Goal: Task Accomplishment & Management: Complete application form

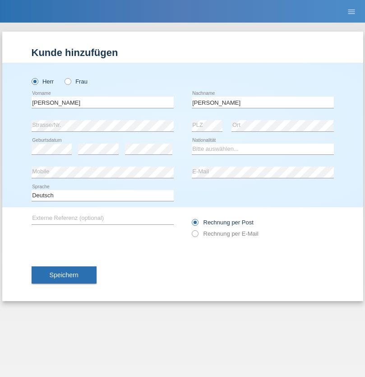
type input "Mohamed"
select select "SY"
select select "C"
select select "21"
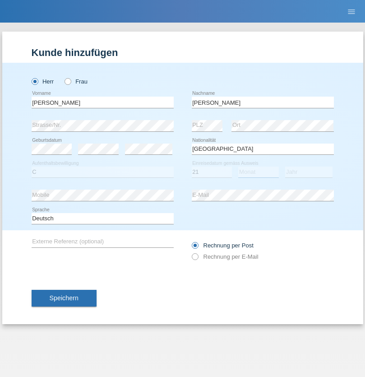
select select "12"
select select "2013"
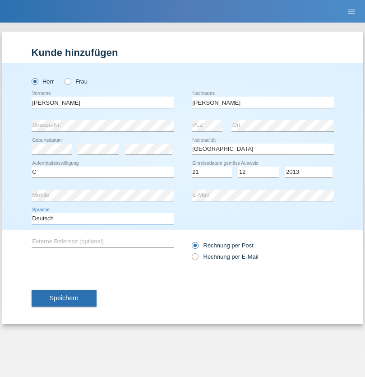
select select "en"
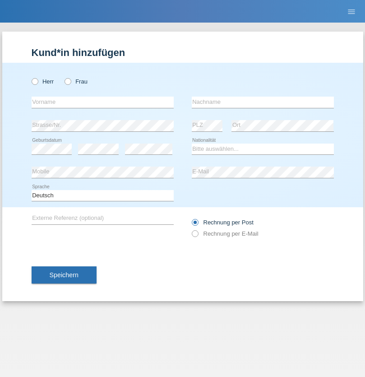
radio input "true"
click at [102, 102] on input "text" at bounding box center [103, 102] width 142 height 11
type input "David"
click at [263, 102] on input "text" at bounding box center [263, 102] width 142 height 11
type input "Senn"
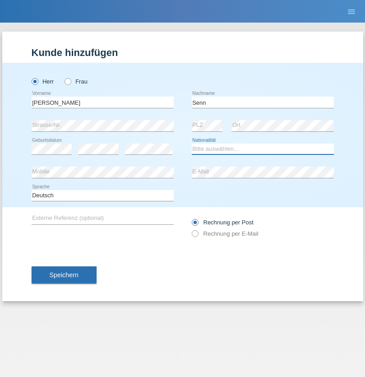
select select "CH"
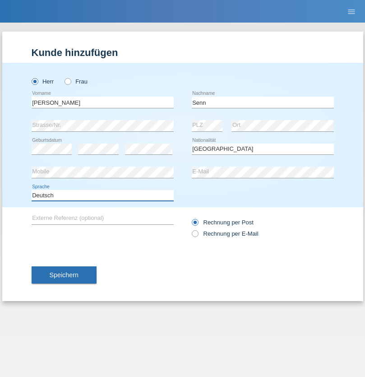
select select "en"
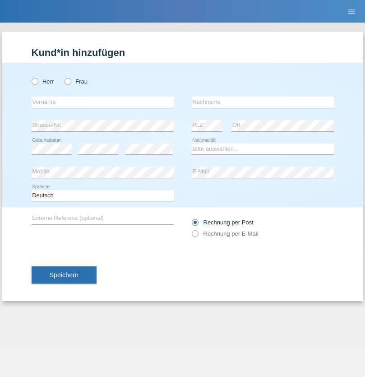
radio input "true"
click at [102, 102] on input "text" at bounding box center [103, 102] width 142 height 11
type input "Glib"
click at [263, 102] on input "text" at bounding box center [263, 102] width 142 height 11
type input "[PERSON_NAME]"
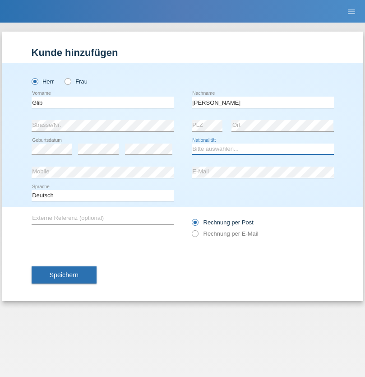
select select "UA"
select select "C"
select select "16"
select select "10"
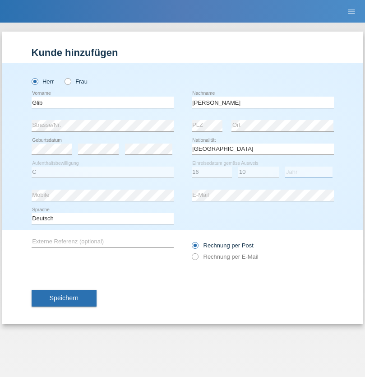
select select "2010"
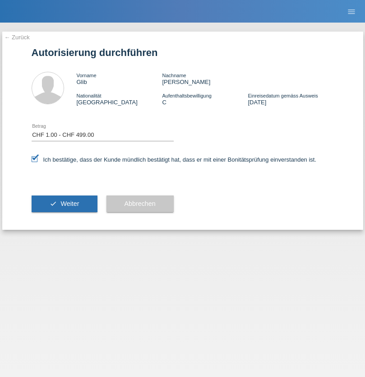
select select "1"
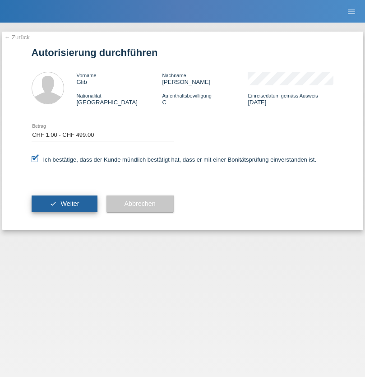
click at [64, 204] on span "Weiter" at bounding box center [69, 203] width 19 height 7
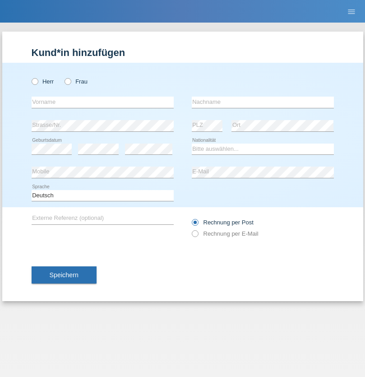
radio input "true"
click at [102, 102] on input "text" at bounding box center [103, 102] width 142 height 11
type input "firat"
click at [263, 102] on input "text" at bounding box center [263, 102] width 142 height 11
type input "kara"
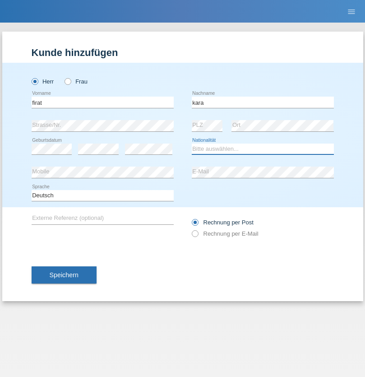
select select "CH"
radio input "true"
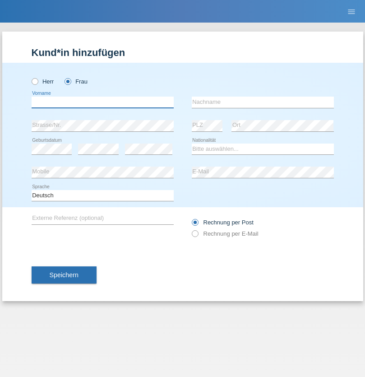
click at [102, 102] on input "text" at bounding box center [103, 102] width 142 height 11
type input "Senije"
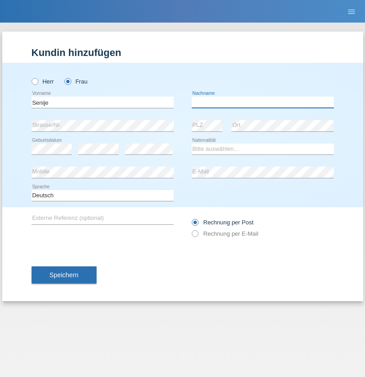
click at [263, 102] on input "text" at bounding box center [263, 102] width 142 height 11
type input "Rama"
select select "CH"
radio input "true"
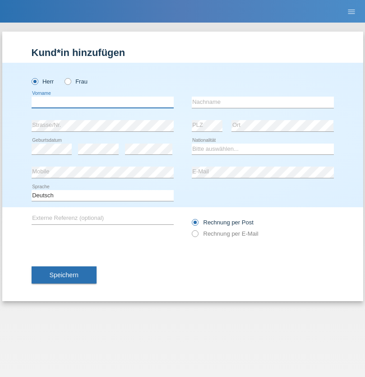
click at [102, 102] on input "text" at bounding box center [103, 102] width 142 height 11
type input "Andy"
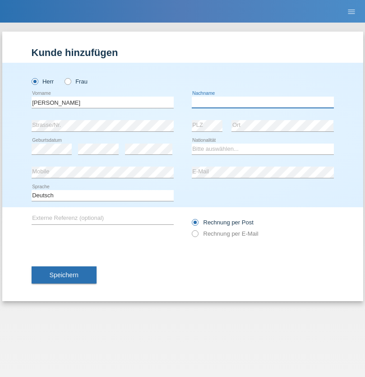
click at [263, 102] on input "text" at bounding box center [263, 102] width 142 height 11
type input "Priestley"
select select "CH"
radio input "true"
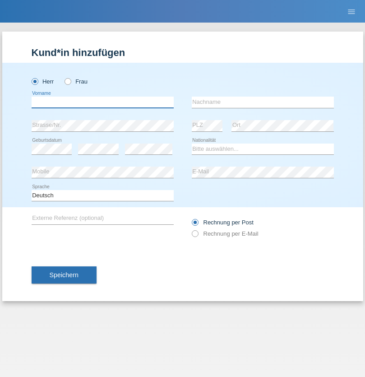
click at [102, 102] on input "text" at bounding box center [103, 102] width 142 height 11
type input "Francesco"
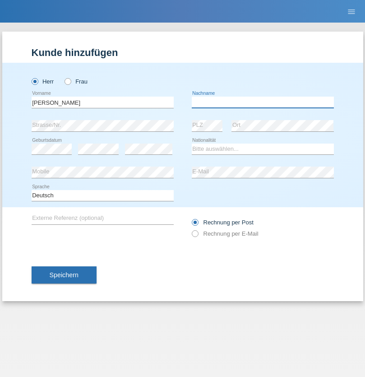
click at [263, 102] on input "text" at bounding box center [263, 102] width 142 height 11
type input "Fortugno"
select select "IT"
select select "C"
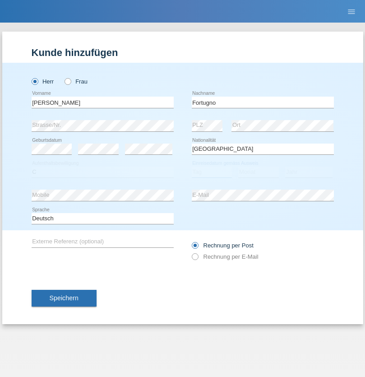
select select "09"
select select "08"
select select "2006"
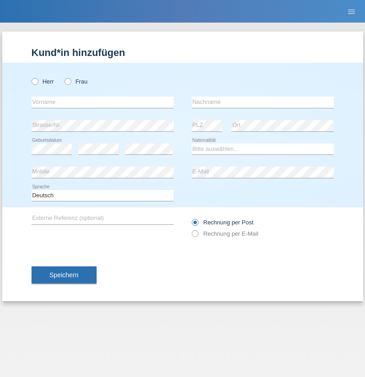
radio input "true"
click at [102, 102] on input "text" at bounding box center [103, 102] width 142 height 11
type input "Farkash"
click at [263, 102] on input "text" at bounding box center [263, 102] width 142 height 11
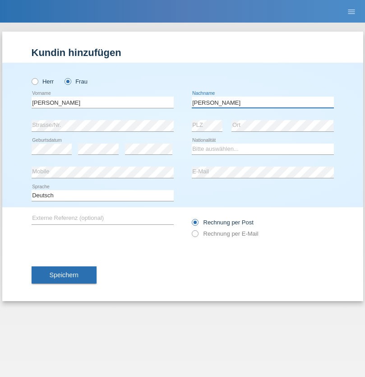
type input "Yolana"
select select "UA"
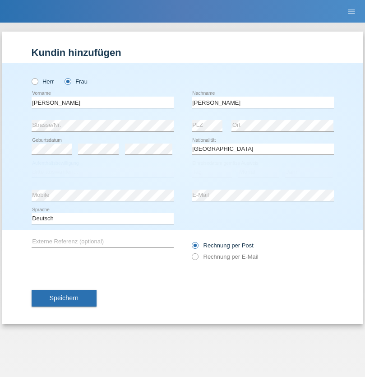
select select "C"
select select "23"
select select "10"
select select "2021"
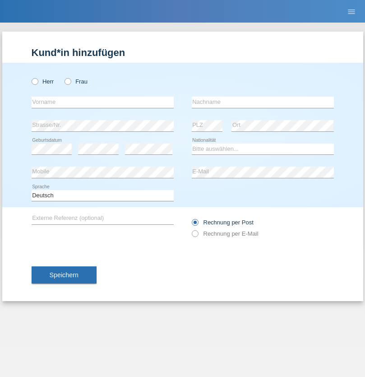
radio input "true"
click at [102, 102] on input "text" at bounding box center [103, 102] width 142 height 11
type input "Nuria"
click at [263, 102] on input "text" at bounding box center [263, 102] width 142 height 11
type input "D'Antino"
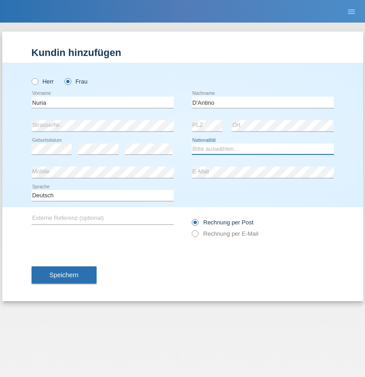
select select "CH"
